Goal: Navigation & Orientation: Find specific page/section

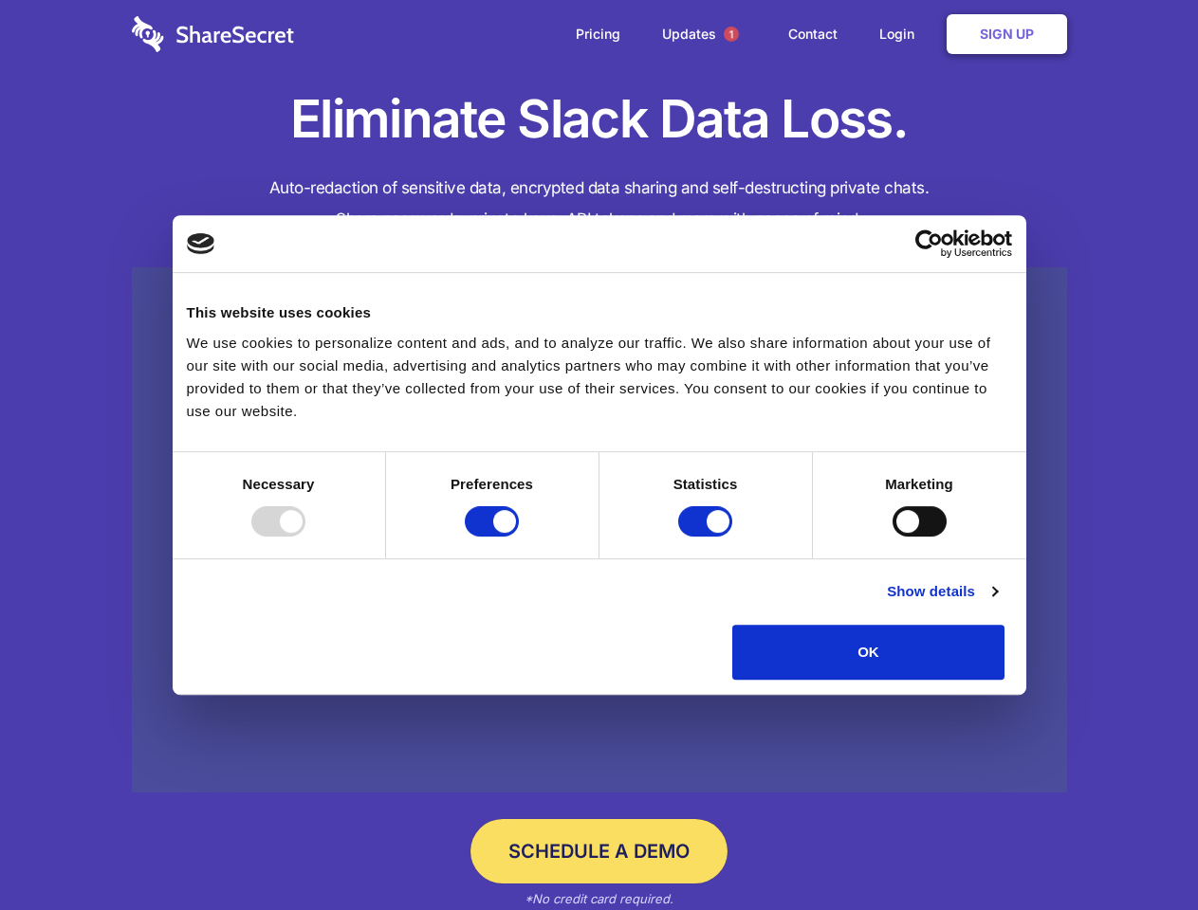
click at [305, 537] on div at bounding box center [278, 521] width 54 height 30
click at [519, 537] on input "Preferences" at bounding box center [492, 521] width 54 height 30
checkbox input "false"
click at [708, 537] on input "Statistics" at bounding box center [705, 521] width 54 height 30
checkbox input "false"
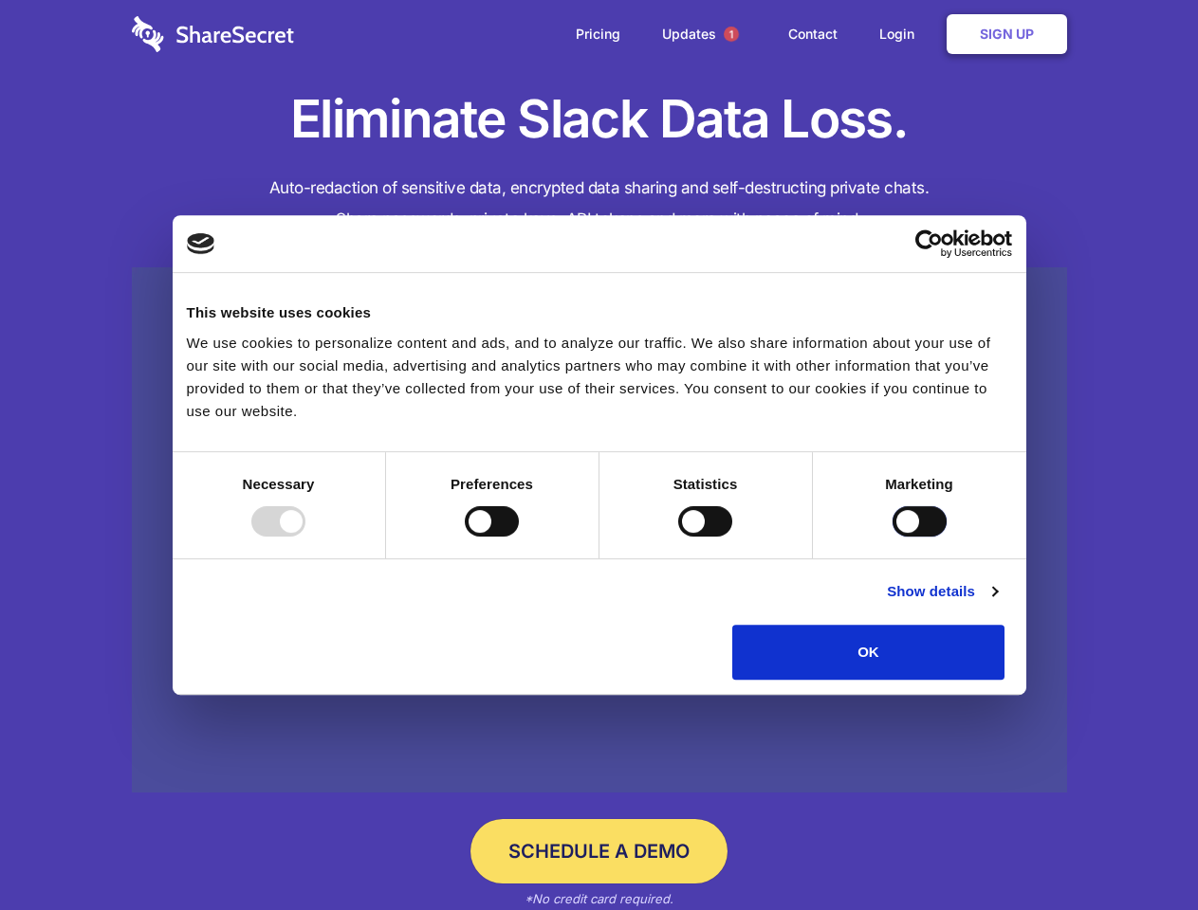
click at [892, 537] on input "Marketing" at bounding box center [919, 521] width 54 height 30
checkbox input "true"
click at [997, 603] on link "Show details" at bounding box center [942, 591] width 110 height 23
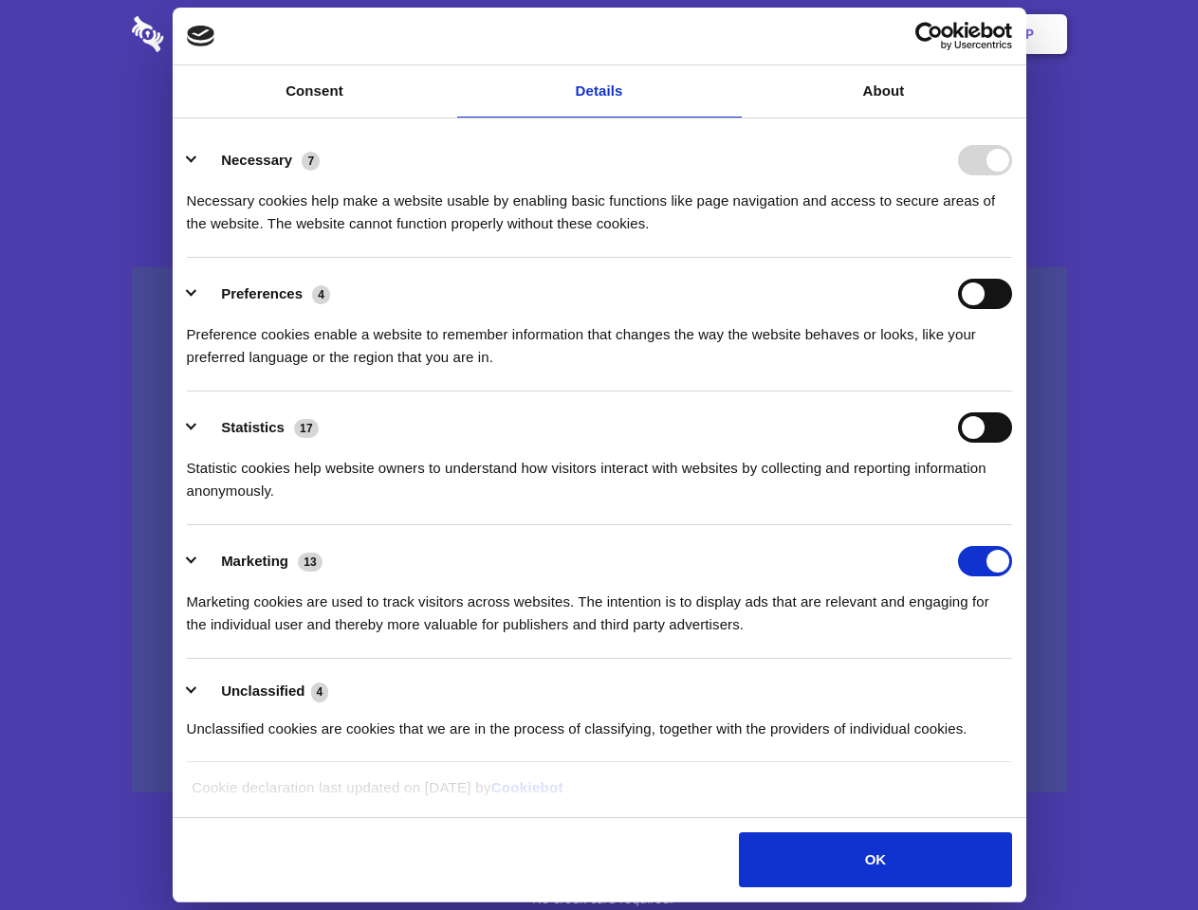
click at [1012, 258] on li "Necessary 7 Necessary cookies help make a website usable by enabling basic func…" at bounding box center [599, 191] width 825 height 134
click at [730, 34] on span "1" at bounding box center [731, 34] width 15 height 15
